Goal: Check status: Check status

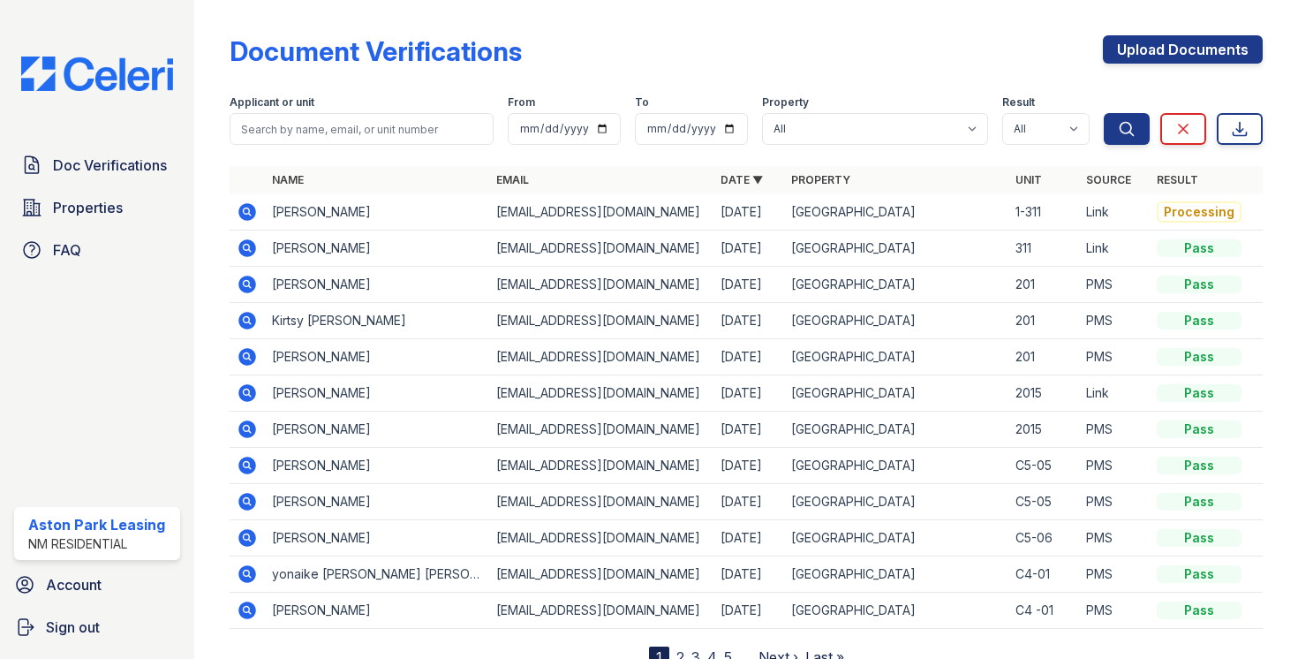
click at [253, 212] on icon at bounding box center [247, 212] width 18 height 18
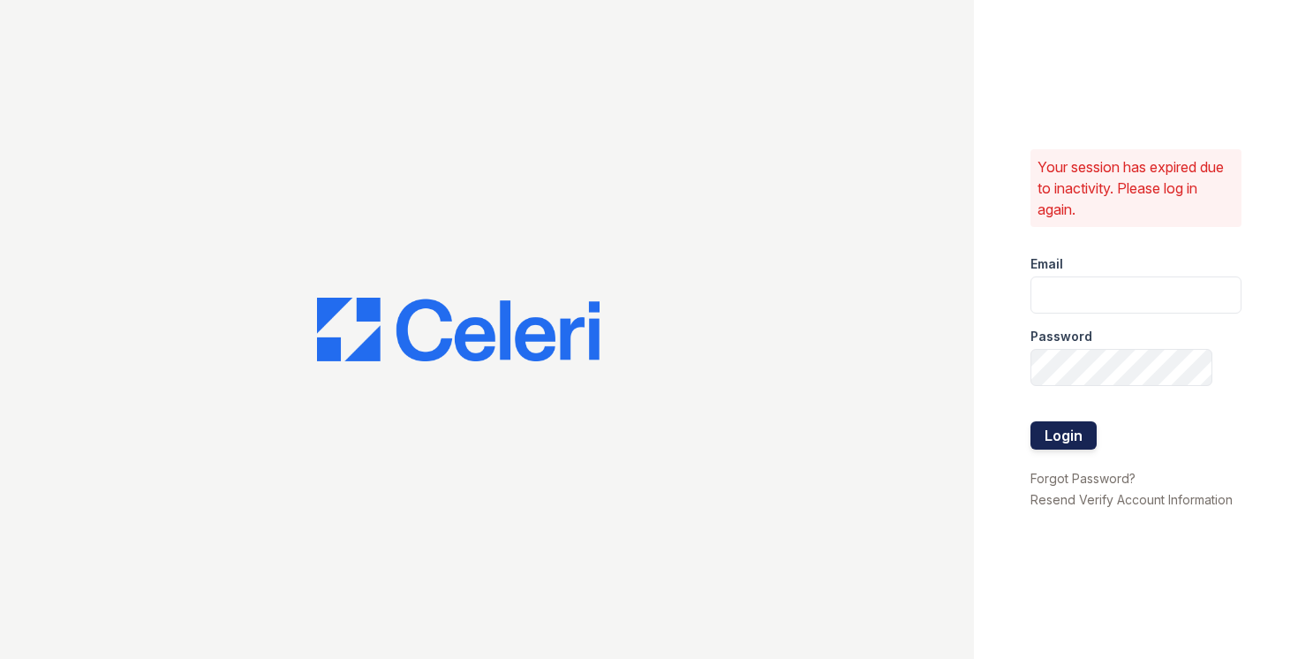
type input "astonpark@nmresidential.com"
click at [1067, 429] on button "Login" at bounding box center [1064, 435] width 66 height 28
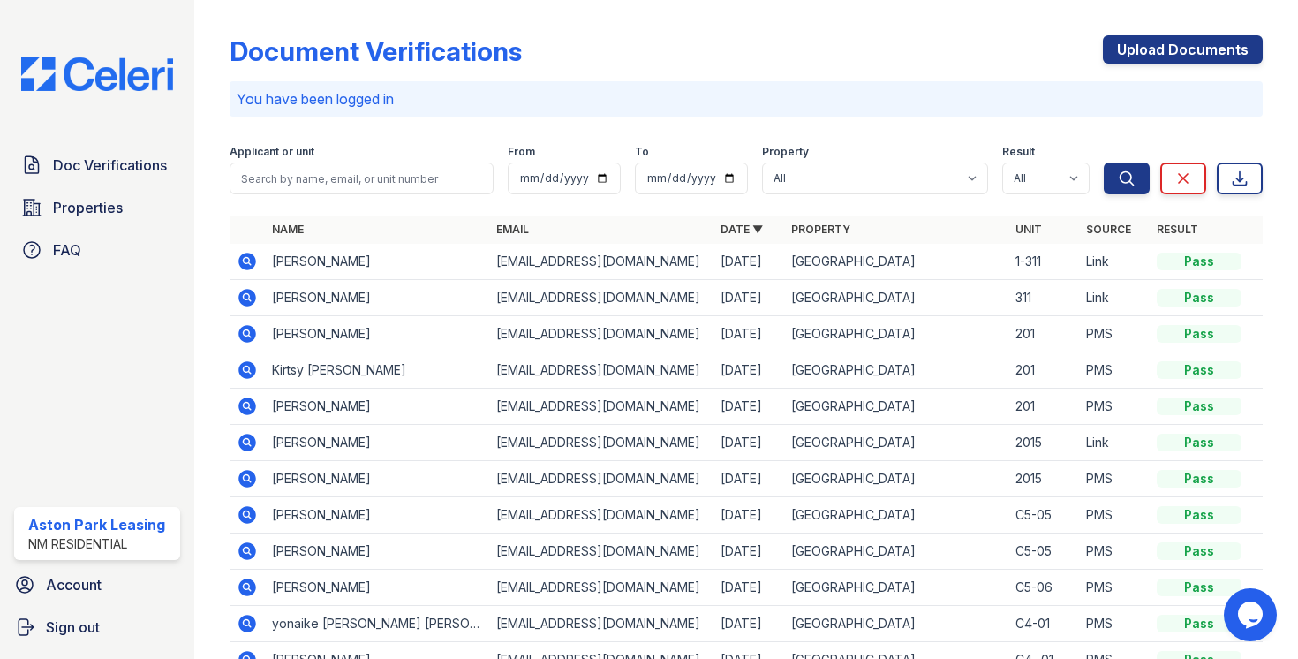
click at [247, 264] on icon at bounding box center [247, 262] width 18 height 18
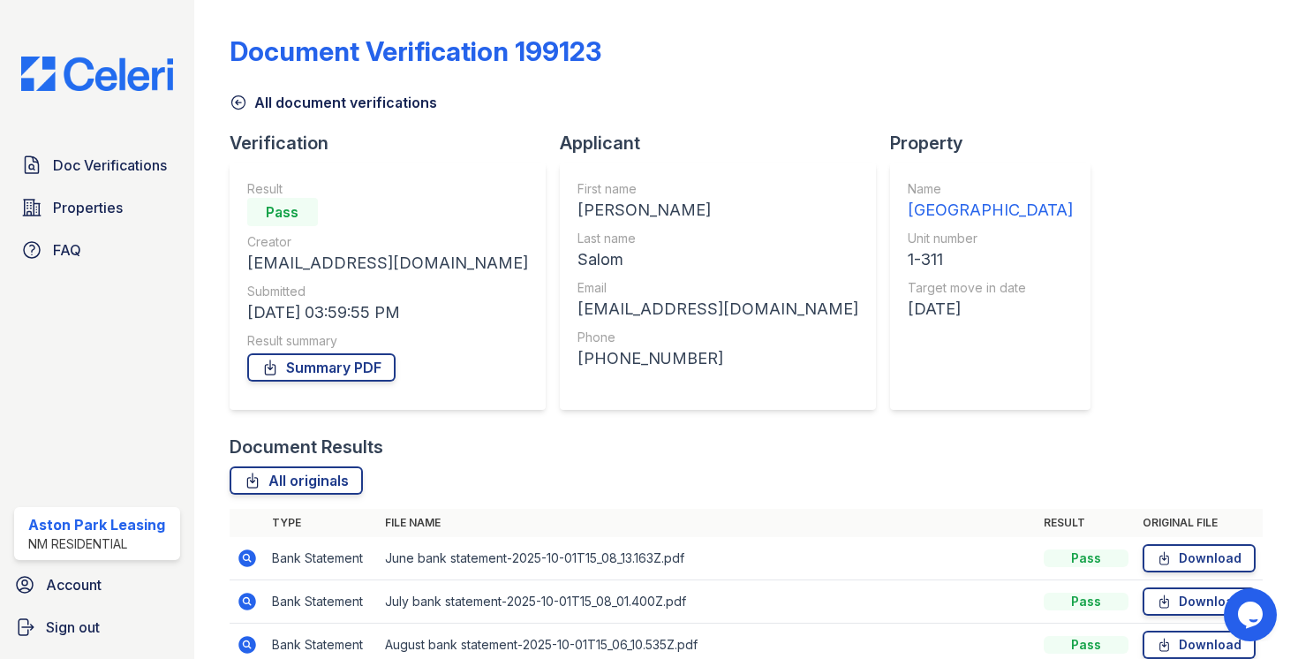
click at [129, 310] on div "Doc Verifications Properties FAQ Aston Park Leasing NM Residential Account Sign…" at bounding box center [97, 329] width 194 height 659
click at [228, 101] on div at bounding box center [226, 389] width 7 height 764
click at [242, 94] on icon at bounding box center [239, 103] width 18 height 18
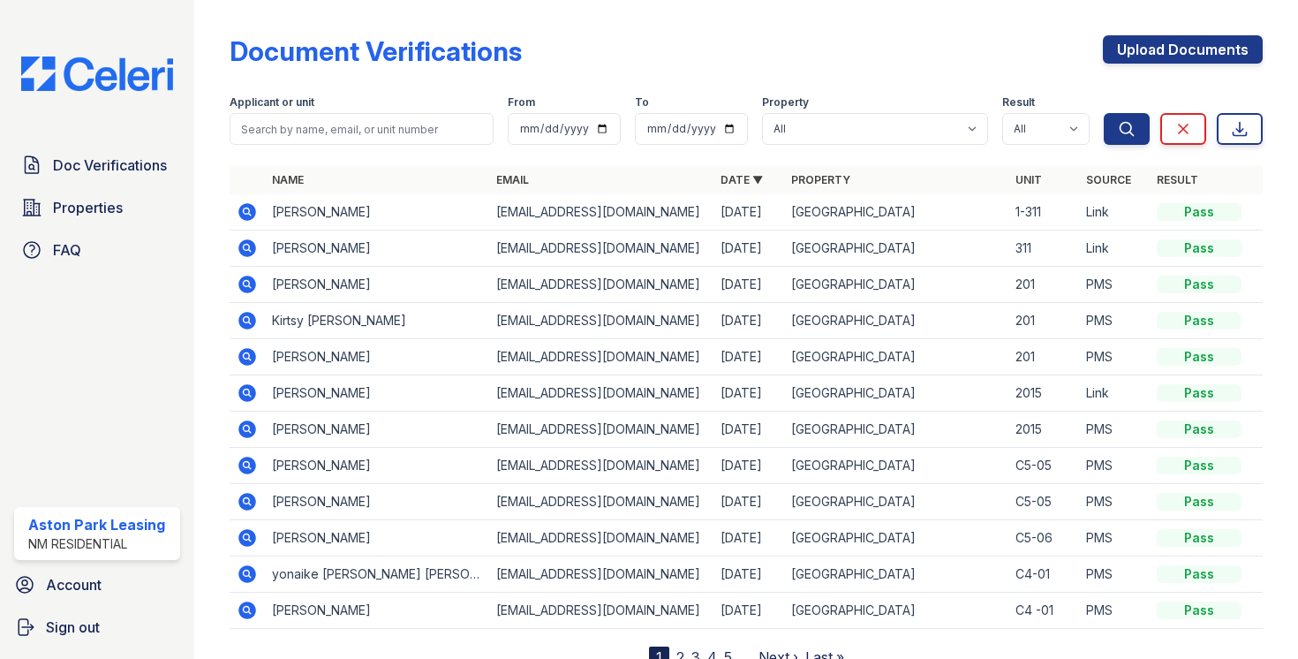
click at [248, 210] on icon at bounding box center [247, 211] width 21 height 21
